Goal: Check status: Check status

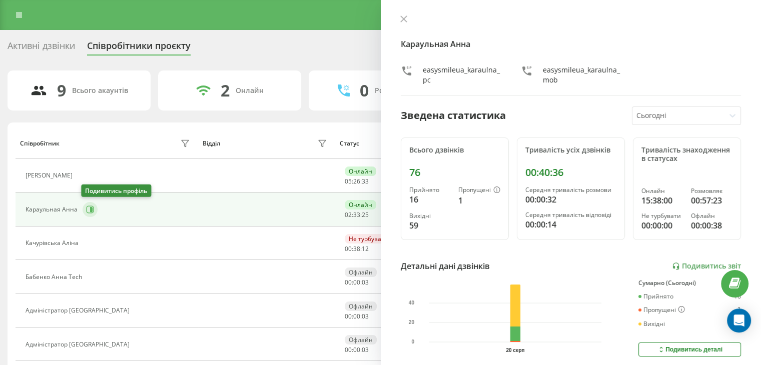
click at [87, 208] on icon at bounding box center [91, 210] width 8 height 8
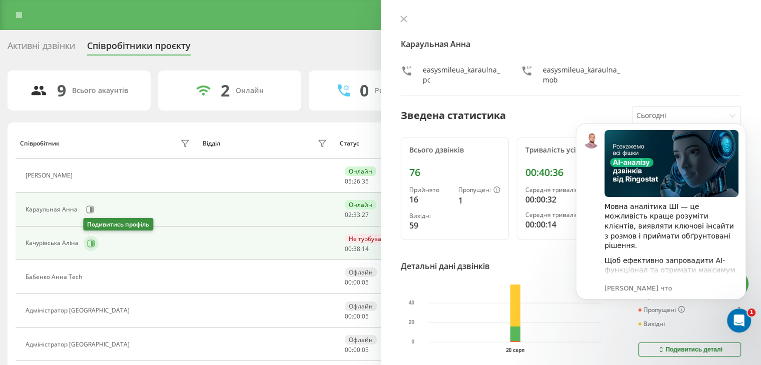
click at [91, 247] on button at bounding box center [91, 243] width 15 height 15
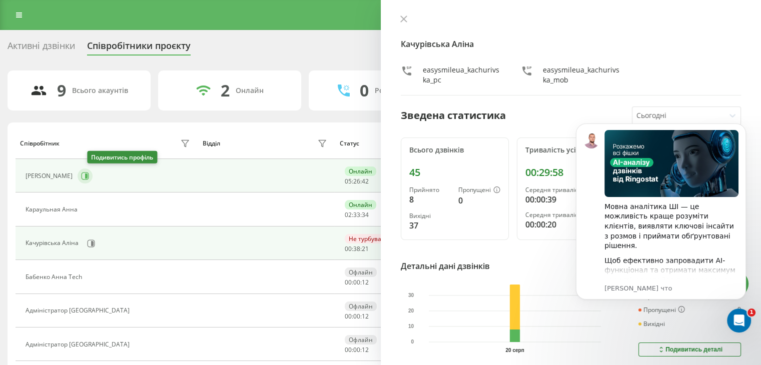
click at [88, 175] on icon at bounding box center [86, 176] width 3 height 5
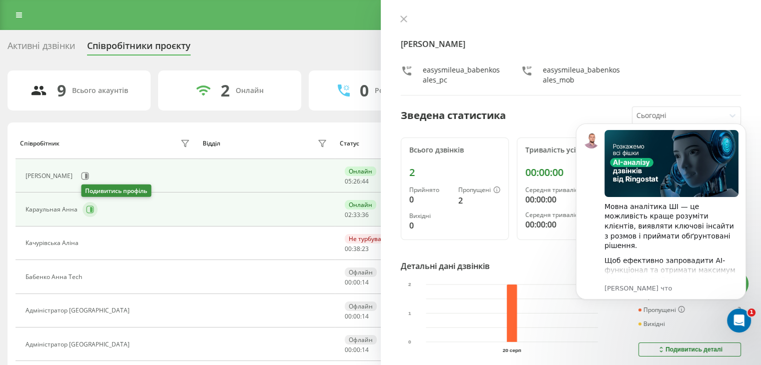
click at [95, 211] on button at bounding box center [90, 209] width 15 height 15
